Goal: Information Seeking & Learning: Learn about a topic

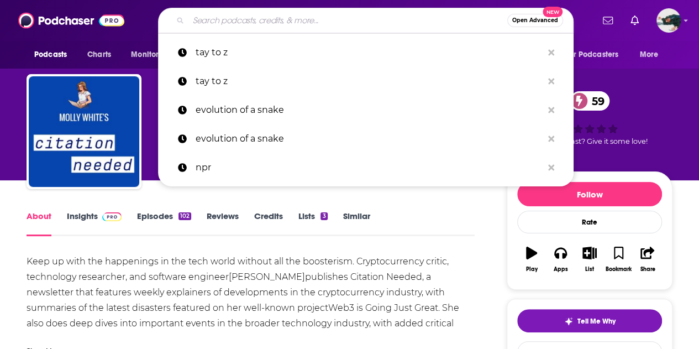
click at [253, 22] on input "Search podcasts, credits, & more..." at bounding box center [347, 21] width 319 height 18
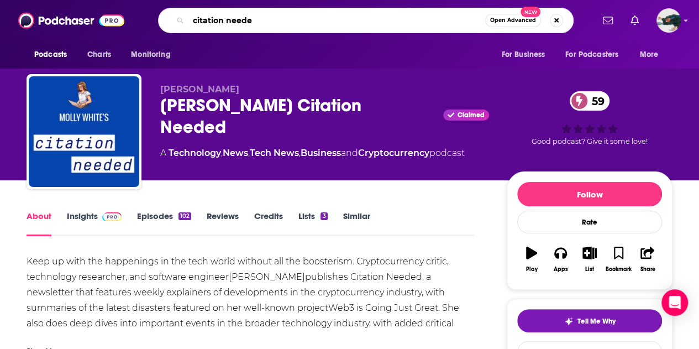
type input "citation needed"
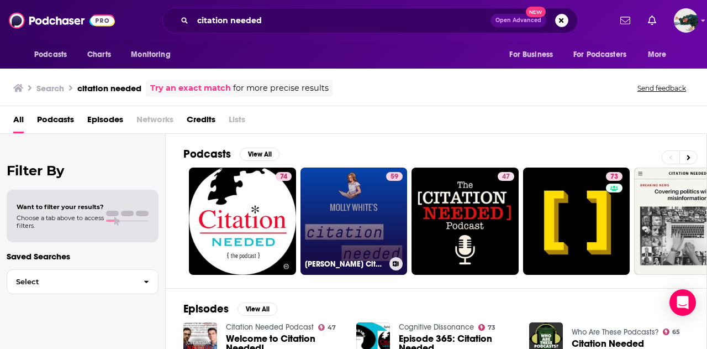
click at [347, 208] on link "59 [PERSON_NAME] Citation Needed" at bounding box center [353, 220] width 107 height 107
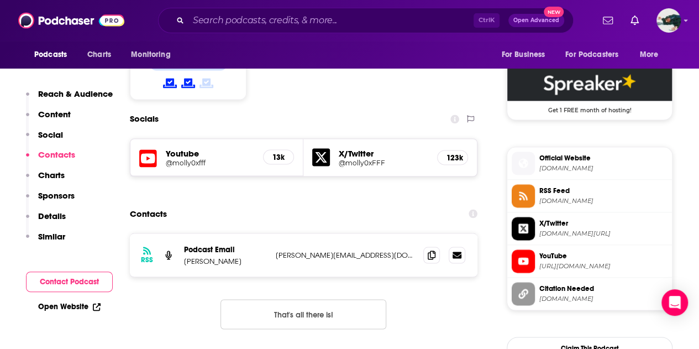
scroll to position [893, 0]
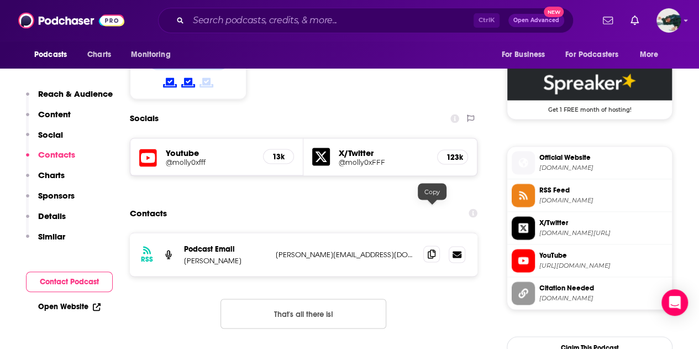
click at [431, 245] on span at bounding box center [431, 253] width 17 height 17
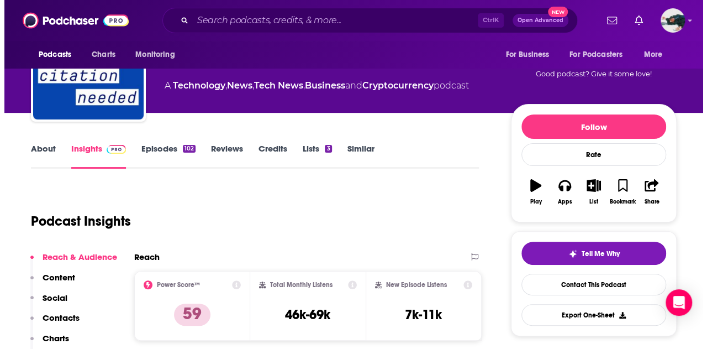
scroll to position [0, 0]
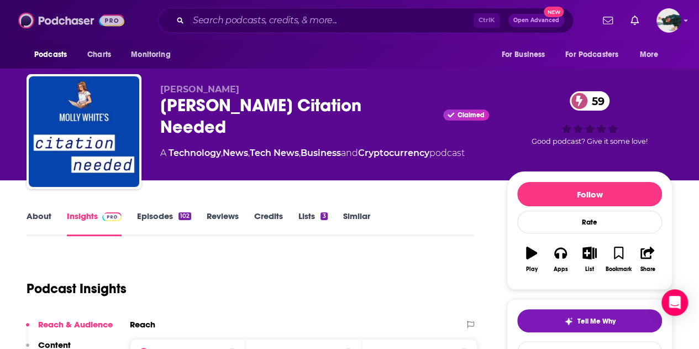
click at [56, 19] on img at bounding box center [71, 20] width 106 height 21
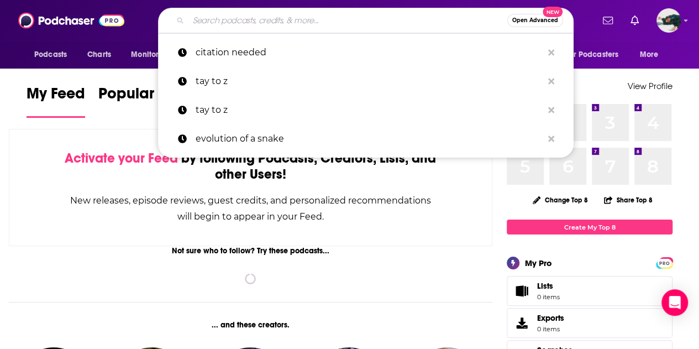
click at [239, 26] on input "Search podcasts, credits, & more..." at bounding box center [347, 21] width 319 height 18
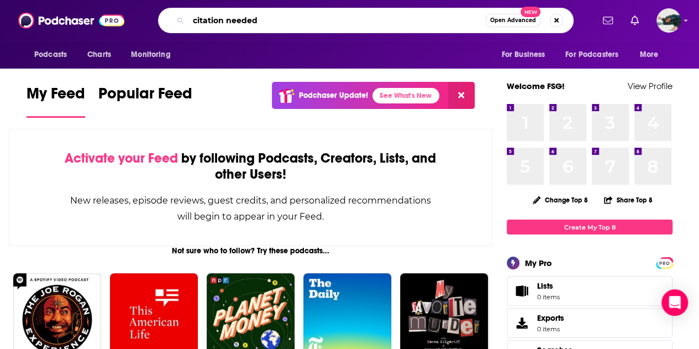
type input "citation needed"
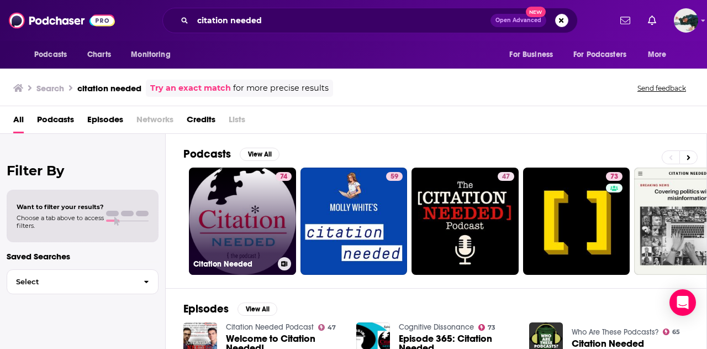
click at [269, 212] on link "74 Citation Needed" at bounding box center [242, 220] width 107 height 107
